Goal: Information Seeking & Learning: Learn about a topic

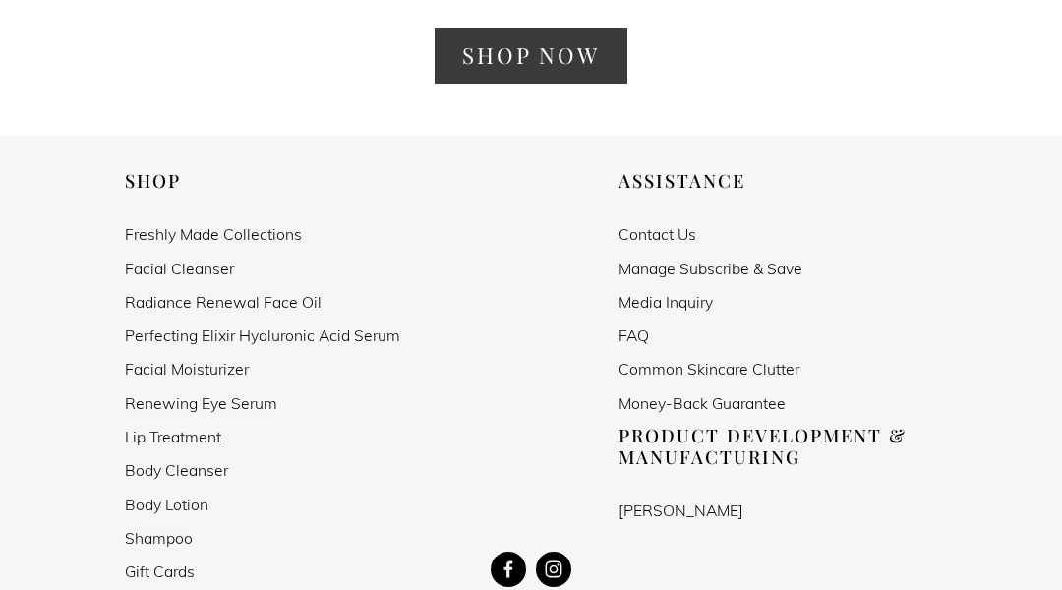
scroll to position [3714, 0]
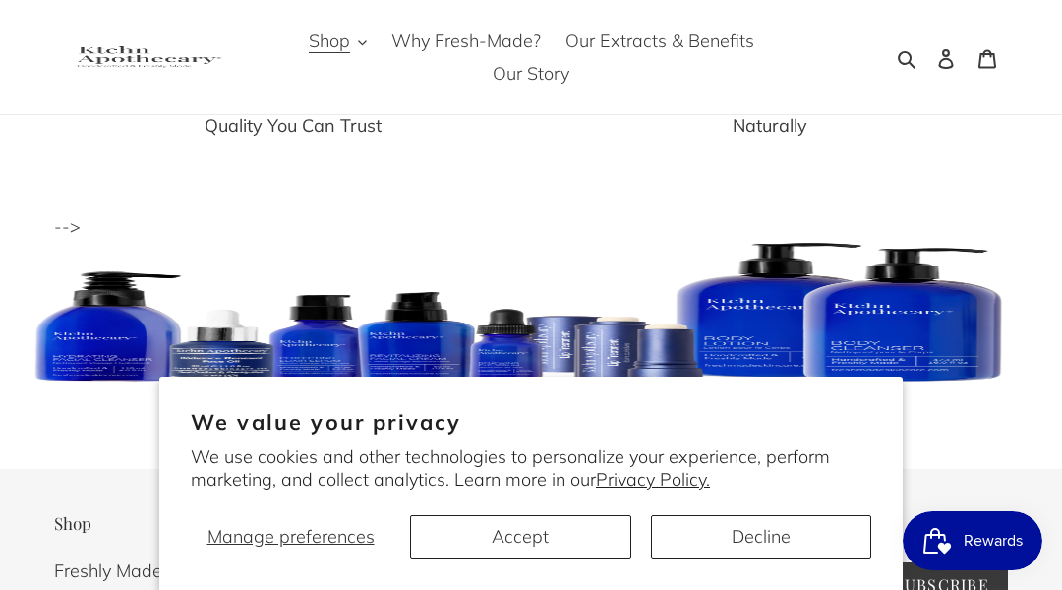
scroll to position [6392, 0]
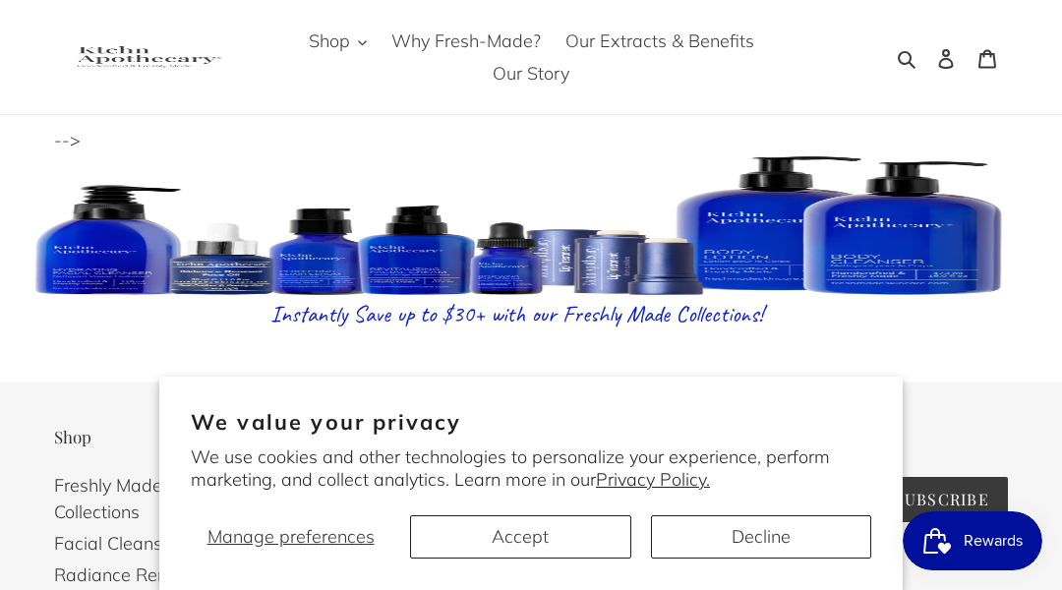
scroll to position [3411, 0]
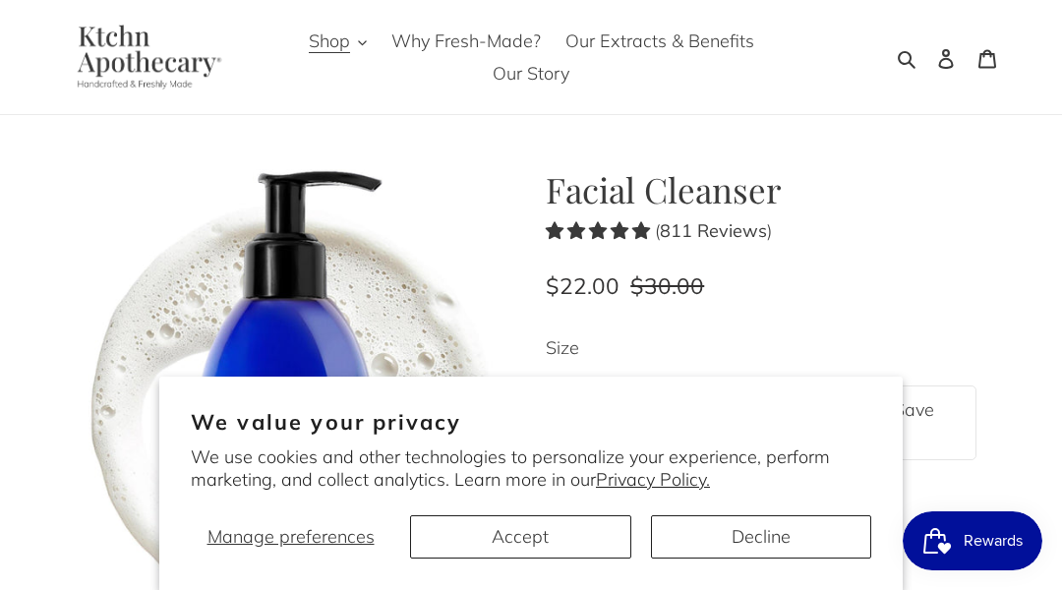
scroll to position [5577, 0]
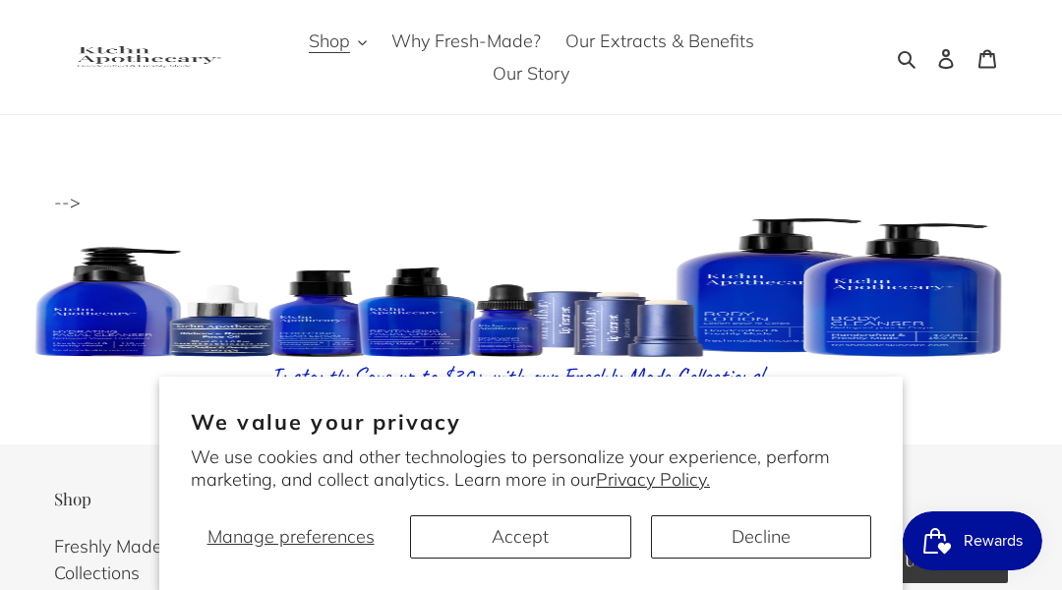
scroll to position [6380, 0]
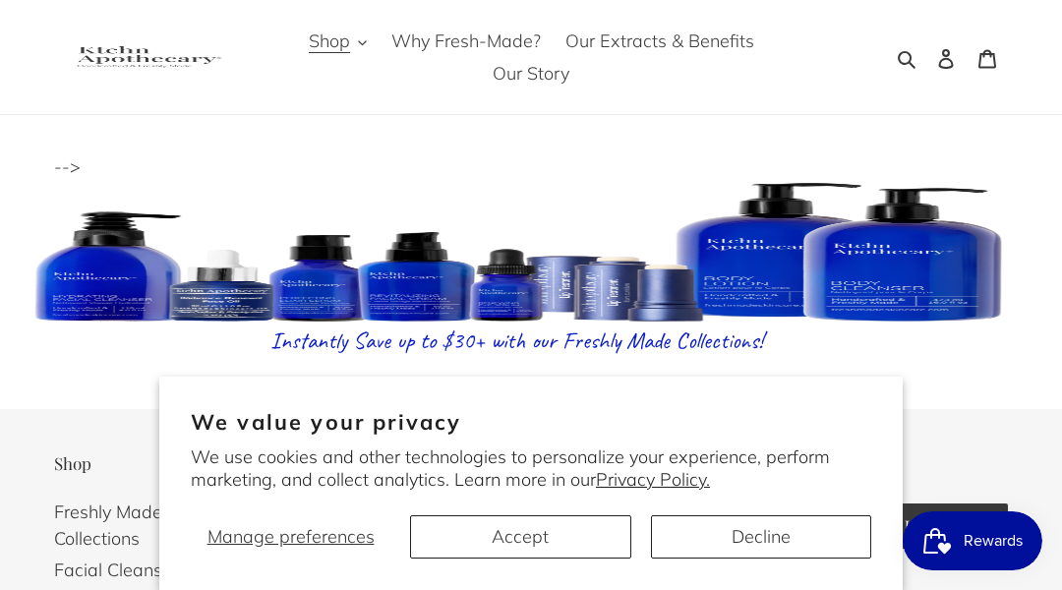
scroll to position [5864, 0]
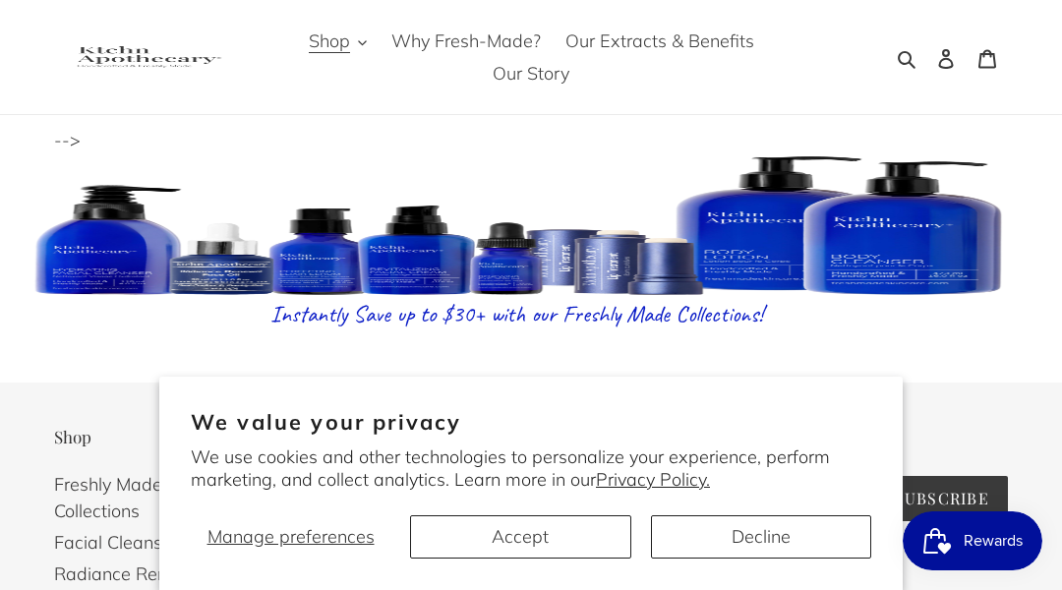
scroll to position [6005, 0]
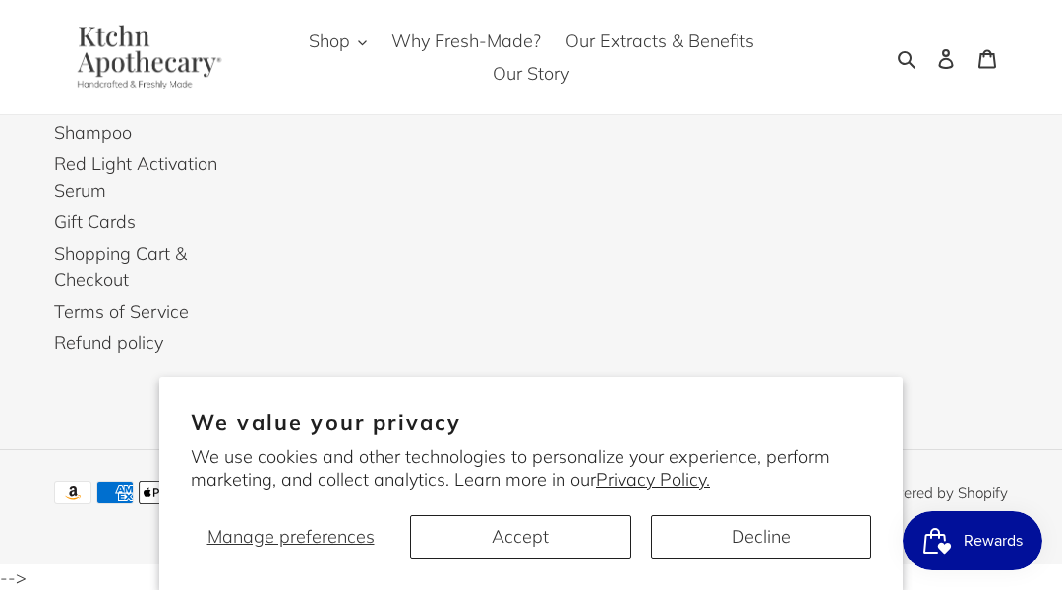
scroll to position [6408, 0]
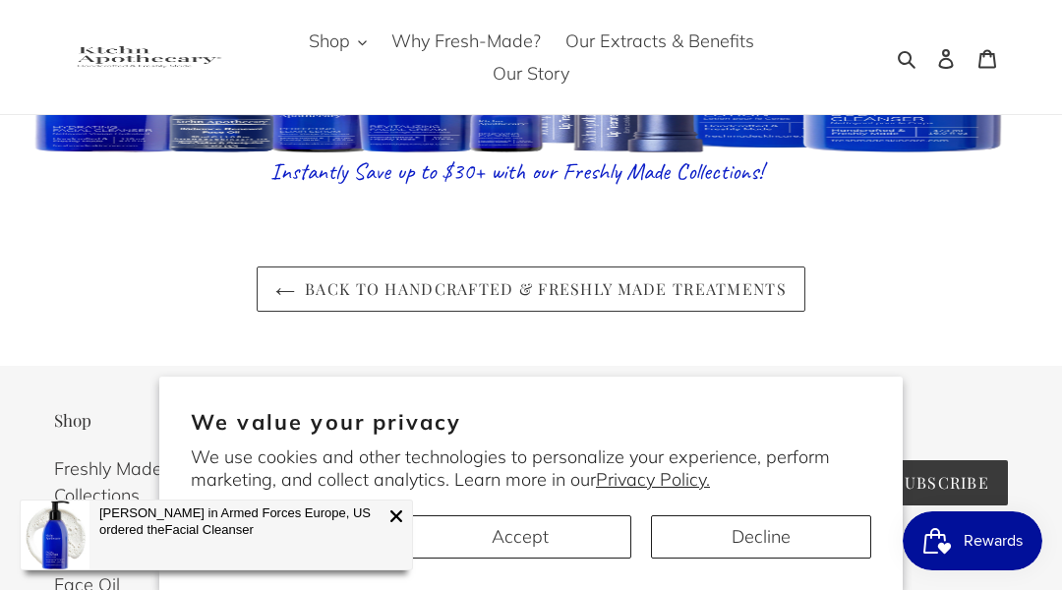
scroll to position [6534, 0]
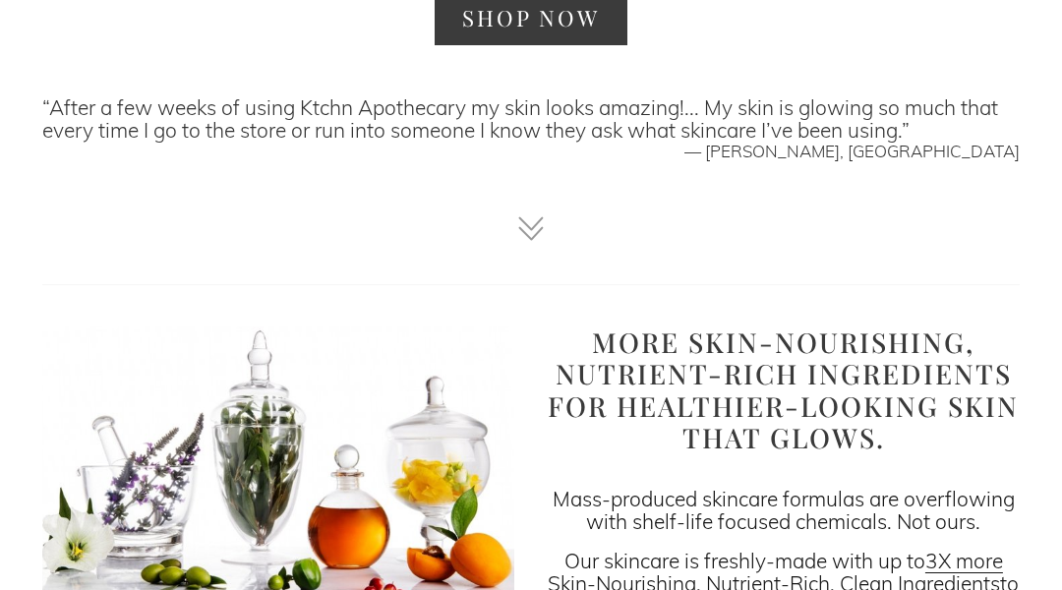
scroll to position [3714, 0]
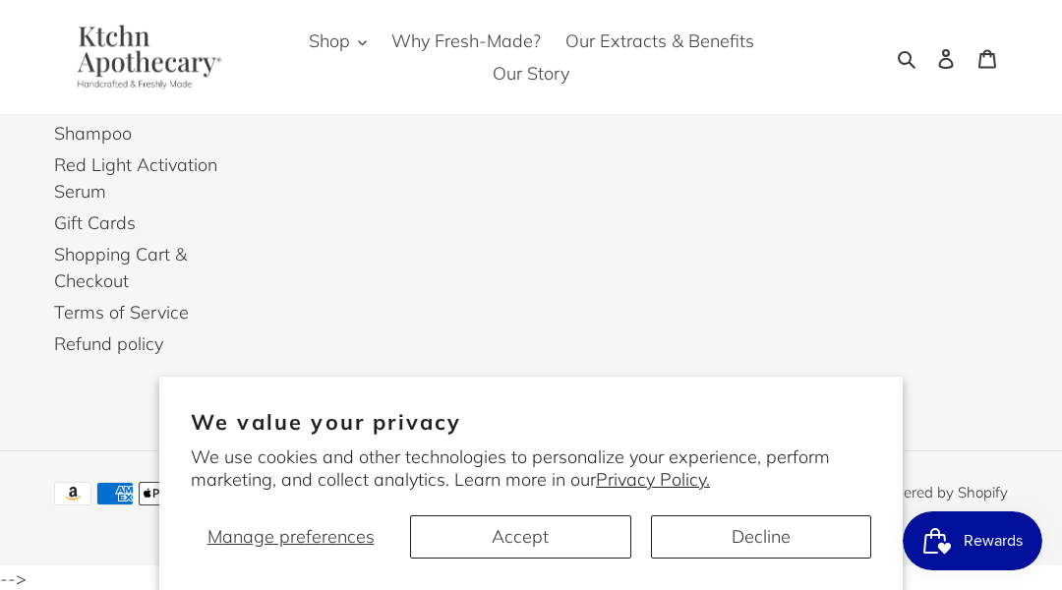
scroll to position [6534, 0]
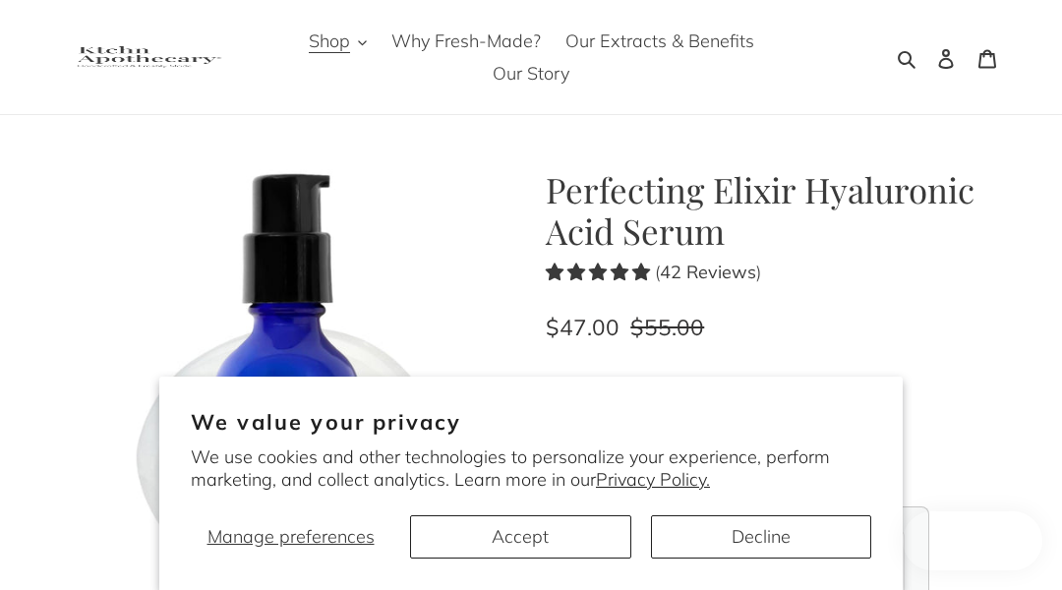
scroll to position [6170, 0]
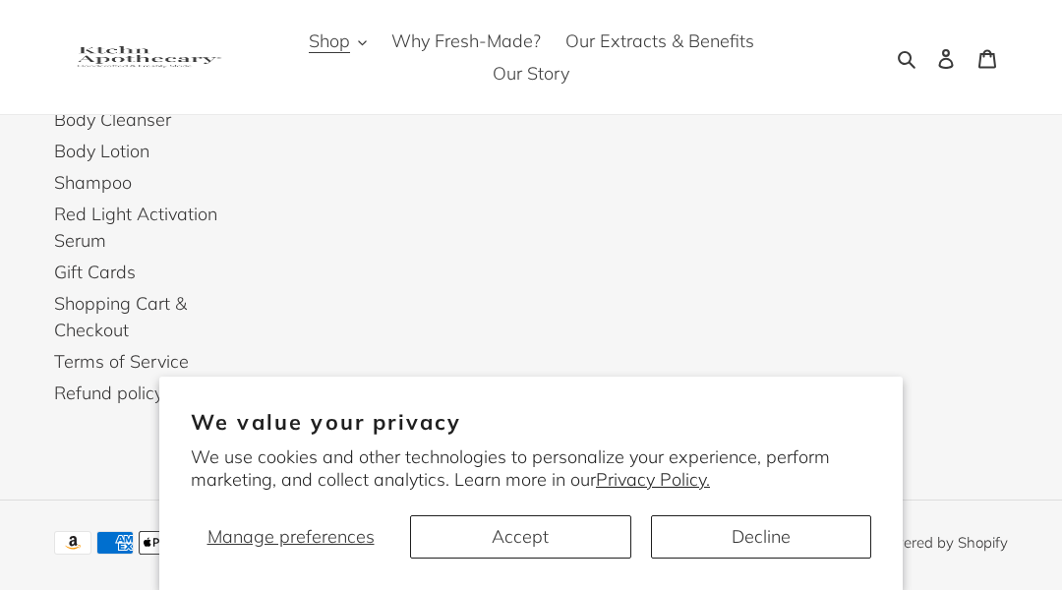
scroll to position [6402, 0]
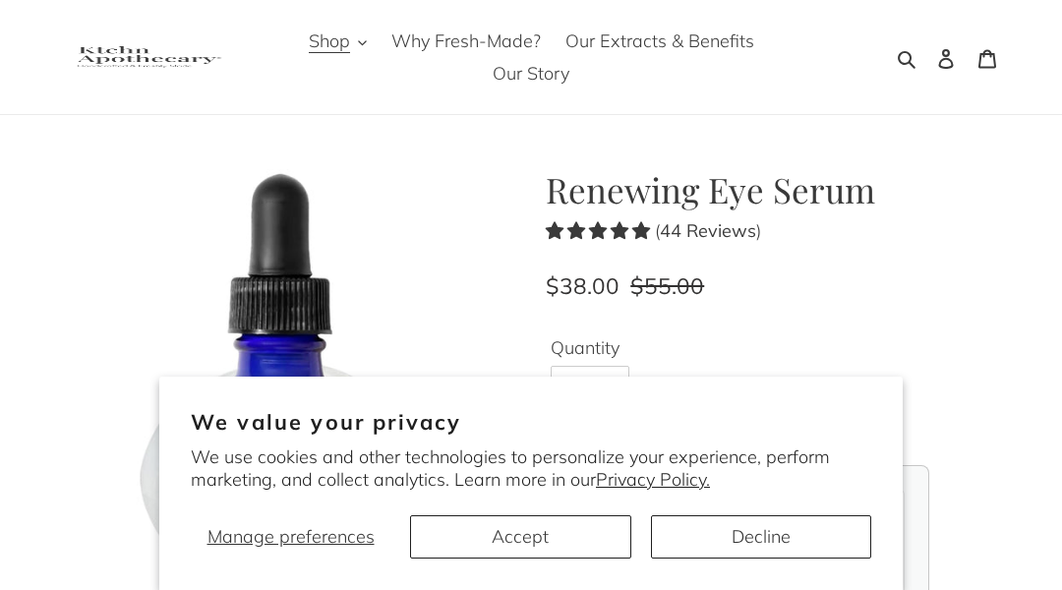
scroll to position [5994, 0]
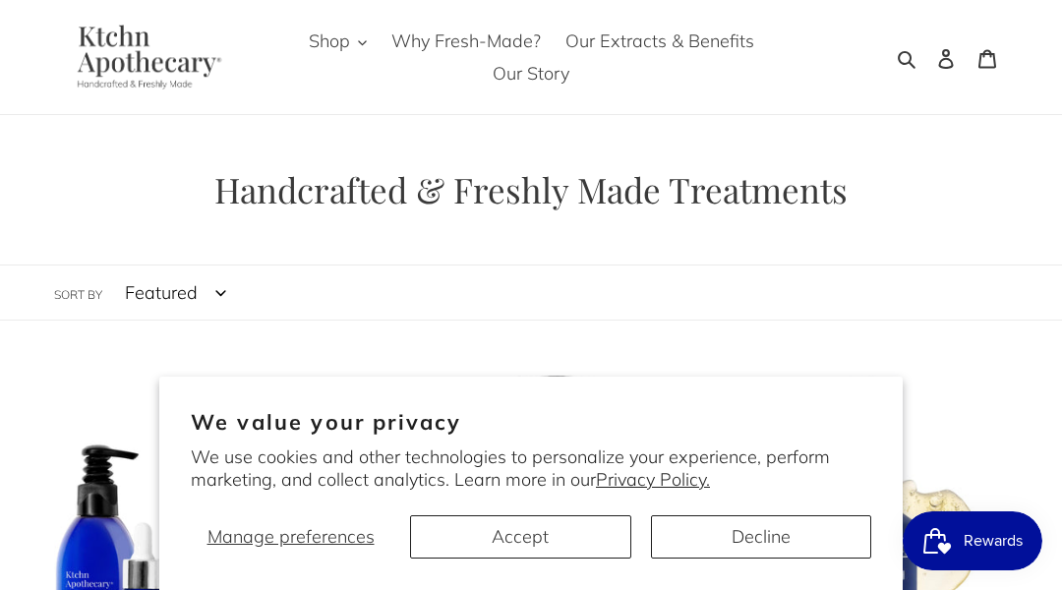
scroll to position [1798, 0]
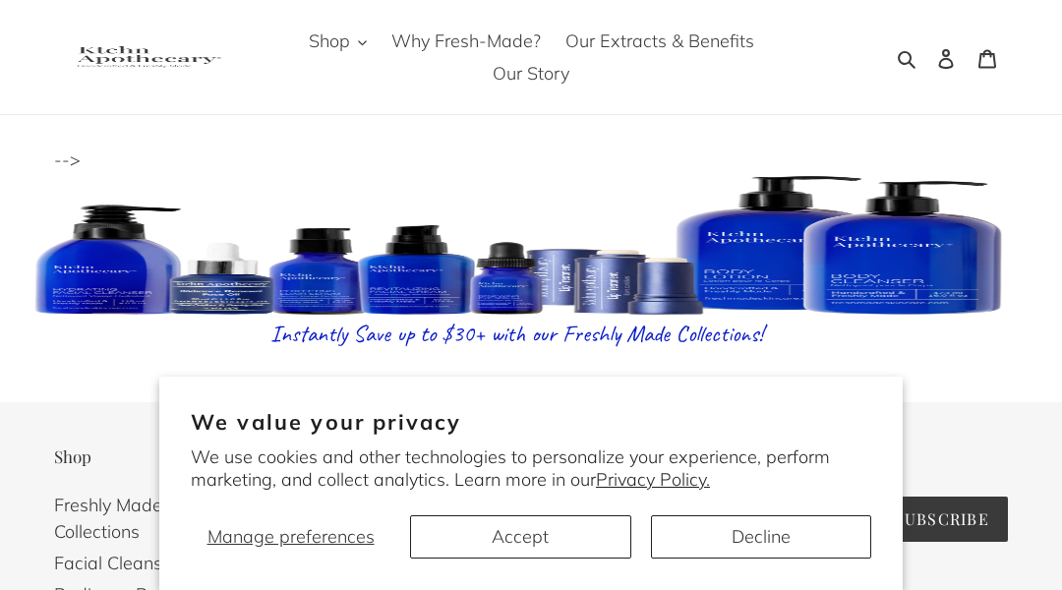
scroll to position [3435, 0]
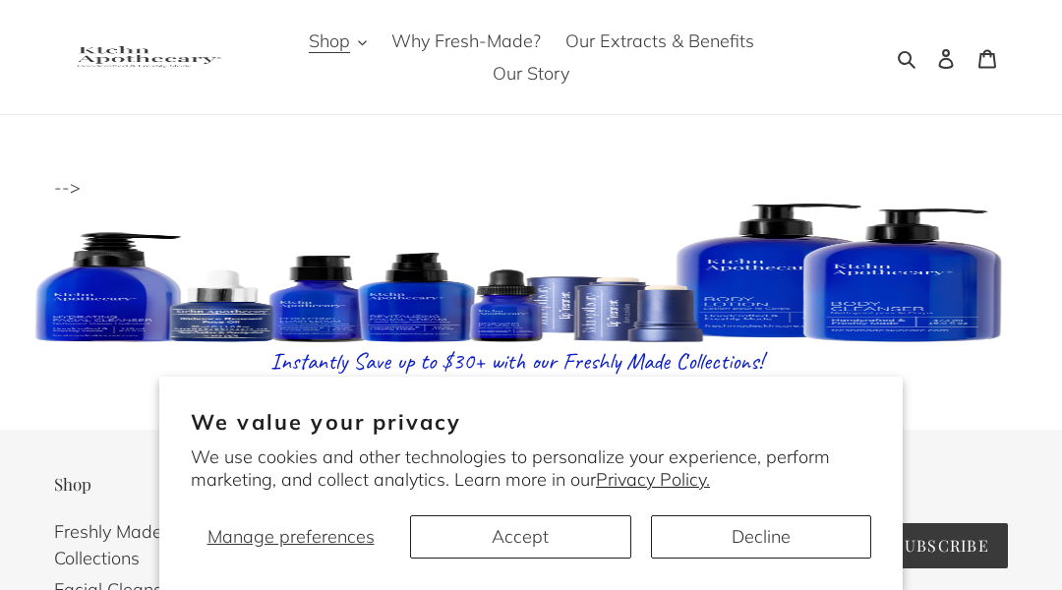
scroll to position [6325, 0]
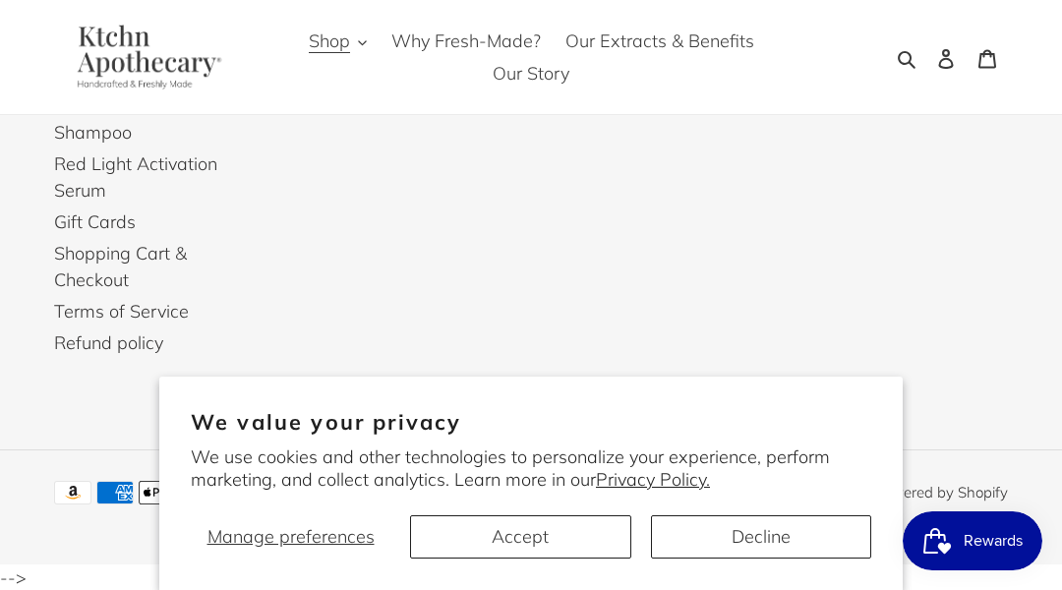
scroll to position [4183, 0]
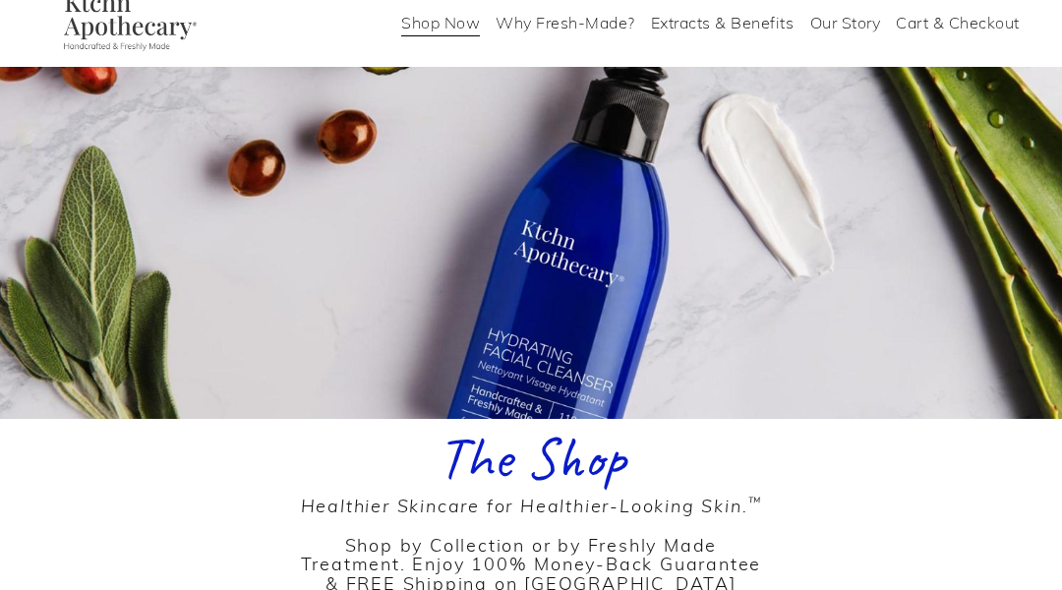
scroll to position [222, 0]
